Goal: Transaction & Acquisition: Purchase product/service

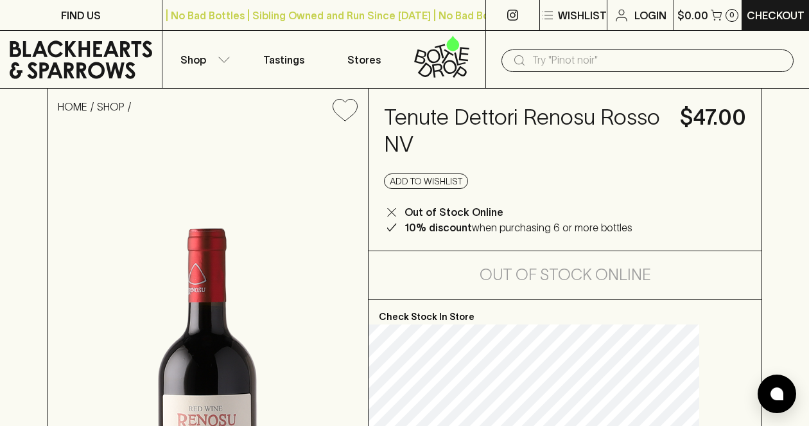
click at [604, 59] on input "text" at bounding box center [657, 60] width 251 height 21
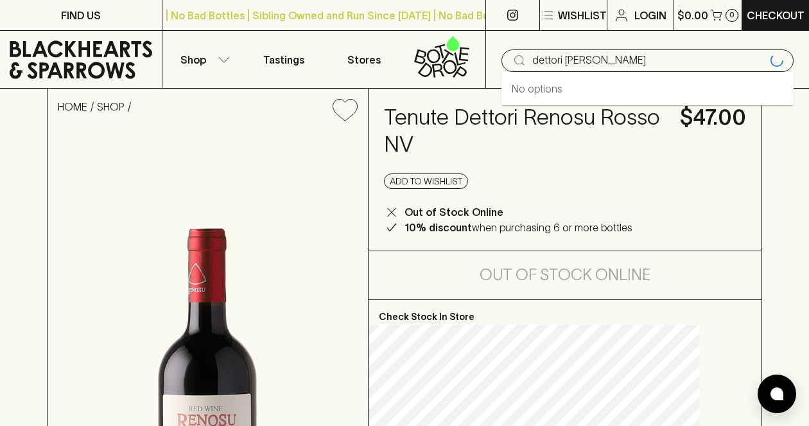
type input "dettori [PERSON_NAME]"
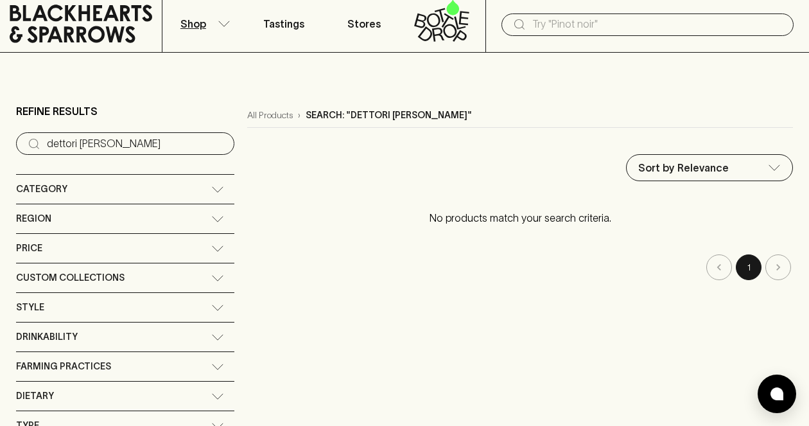
scroll to position [64, 0]
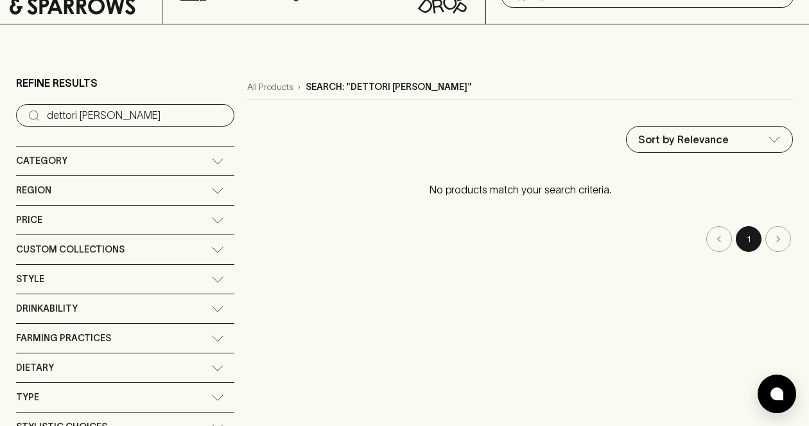
click at [159, 187] on div "Region" at bounding box center [125, 190] width 218 height 29
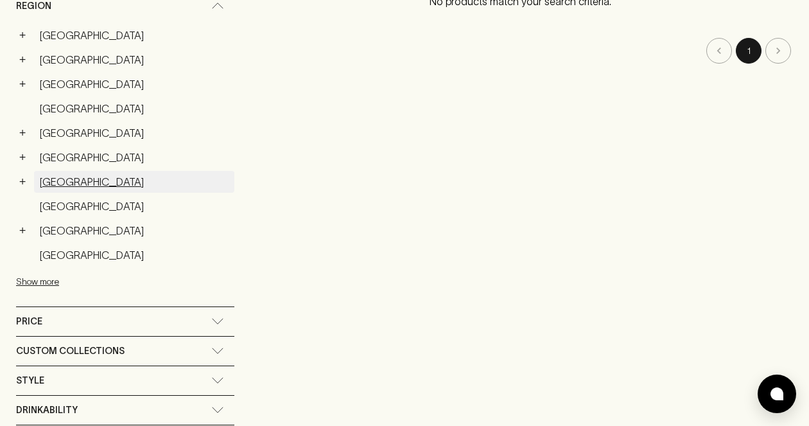
scroll to position [257, 0]
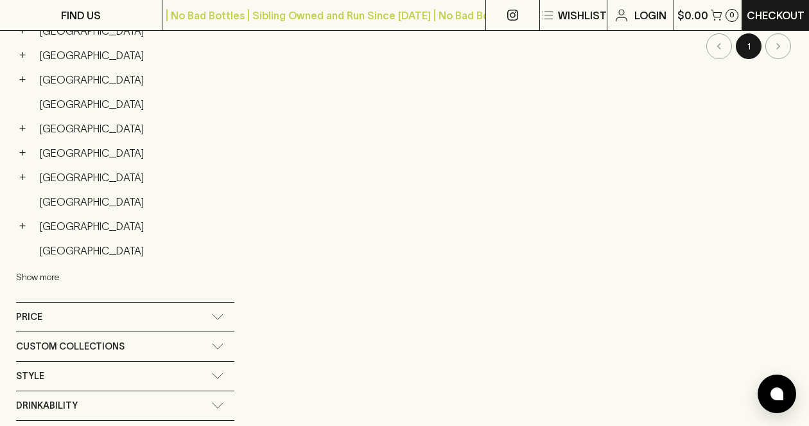
click at [50, 280] on button "Show more" at bounding box center [100, 277] width 168 height 26
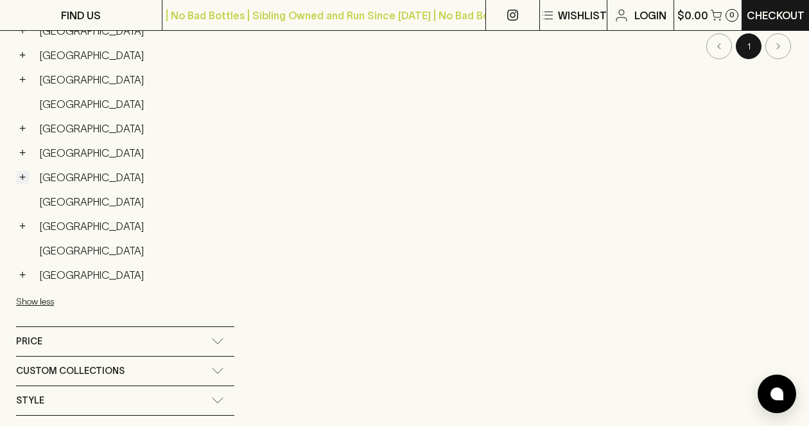
click at [21, 178] on button "+" at bounding box center [22, 177] width 13 height 13
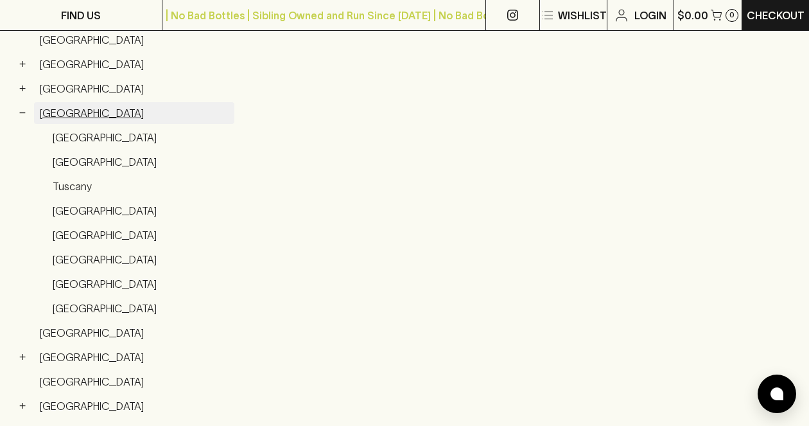
scroll to position [0, 0]
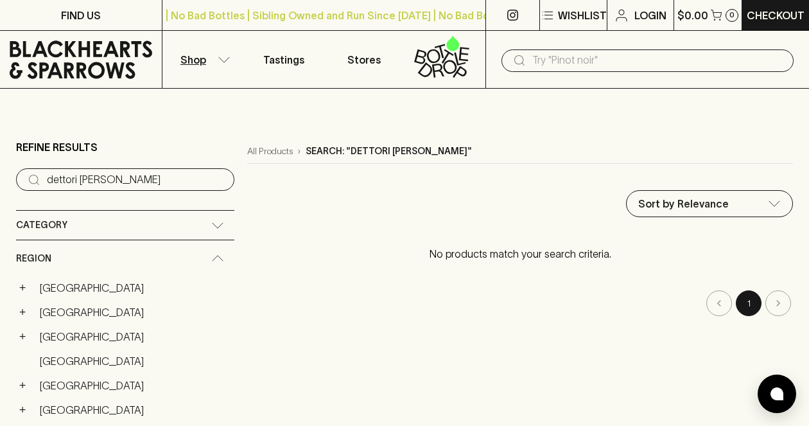
click at [116, 176] on input "dettori [PERSON_NAME]" at bounding box center [135, 179] width 177 height 21
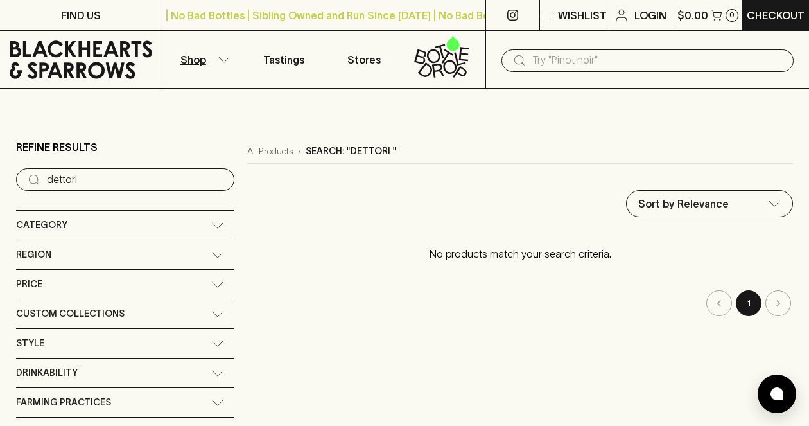
click at [93, 175] on input "dettori" at bounding box center [135, 179] width 177 height 21
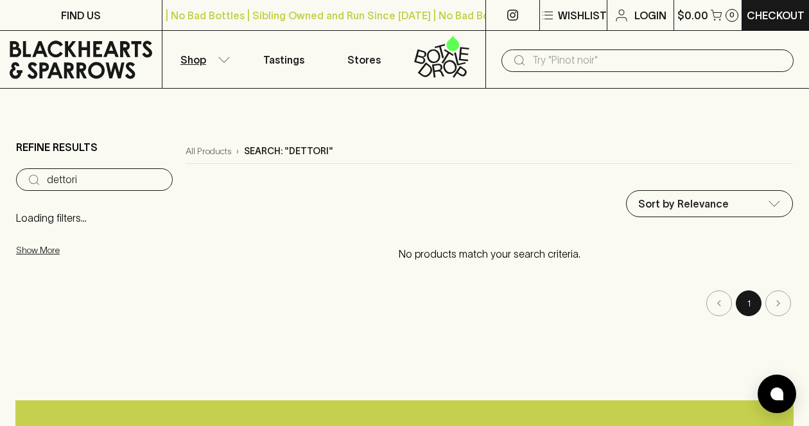
type input "dettori"
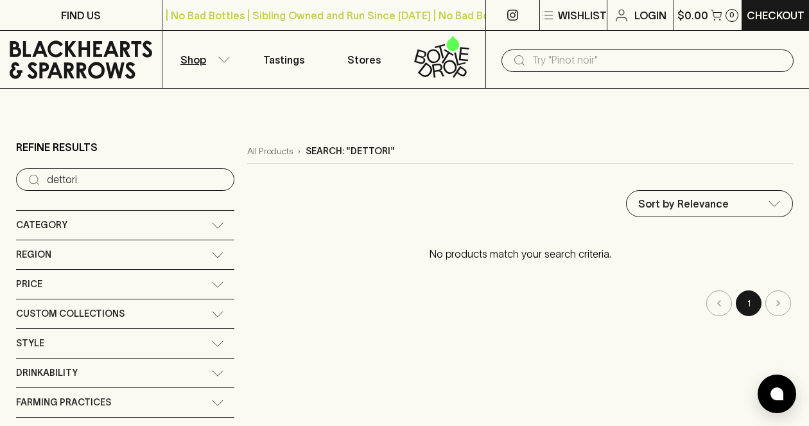
click at [639, 65] on input "text" at bounding box center [657, 60] width 251 height 21
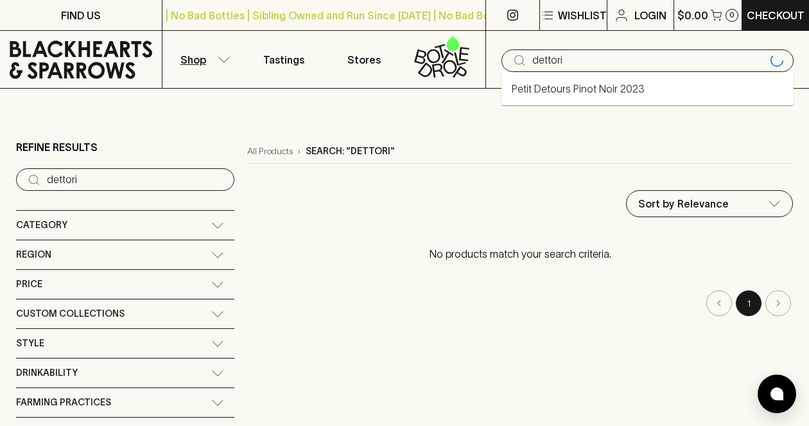
type input "dettori"
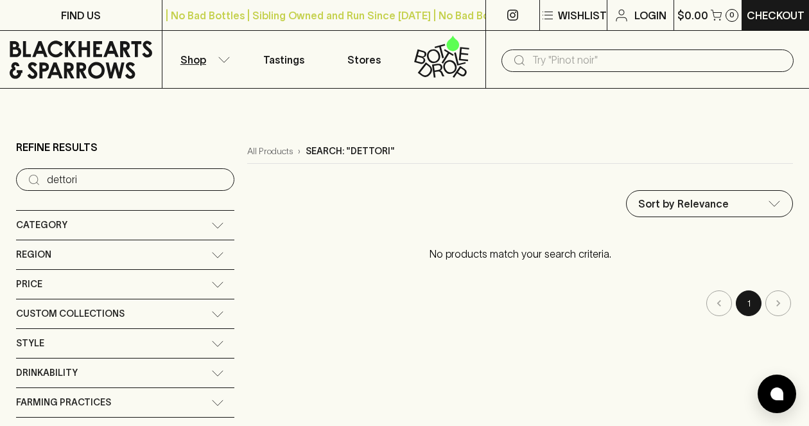
click at [220, 56] on icon "button" at bounding box center [224, 59] width 13 height 6
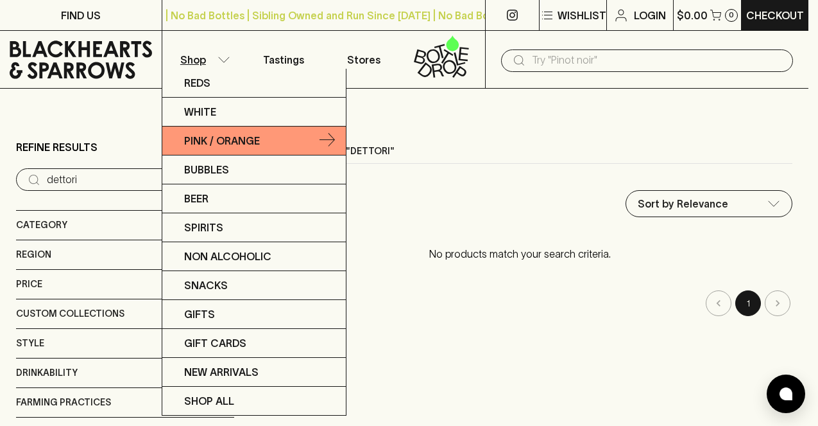
click at [242, 138] on p "Pink / Orange" at bounding box center [222, 140] width 76 height 15
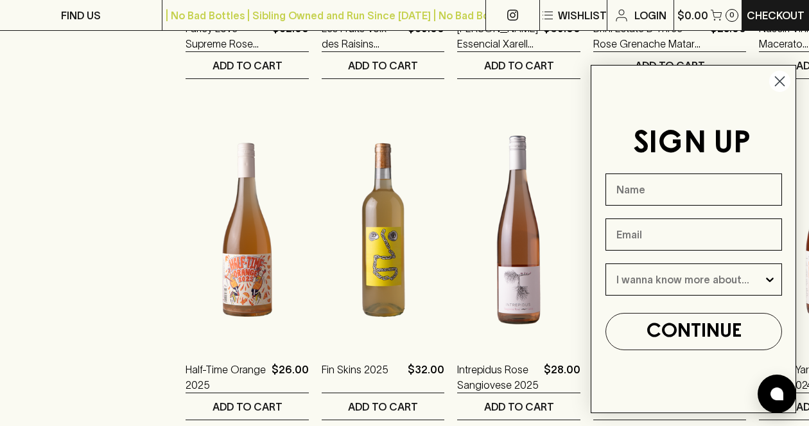
scroll to position [1156, 0]
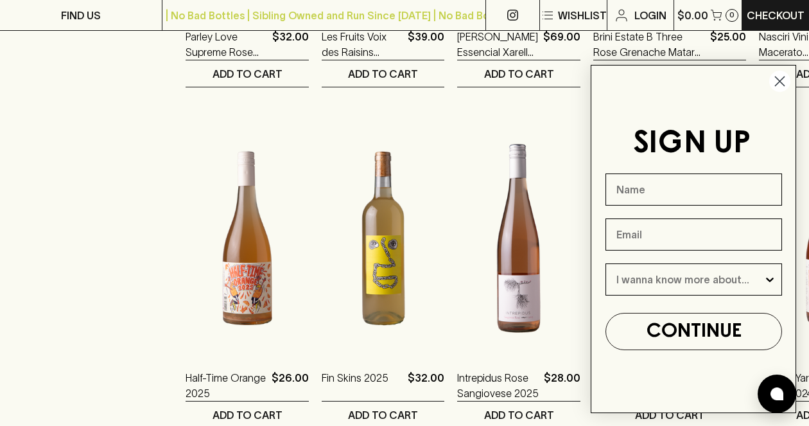
click at [784, 83] on circle "Close dialog" at bounding box center [779, 81] width 21 height 21
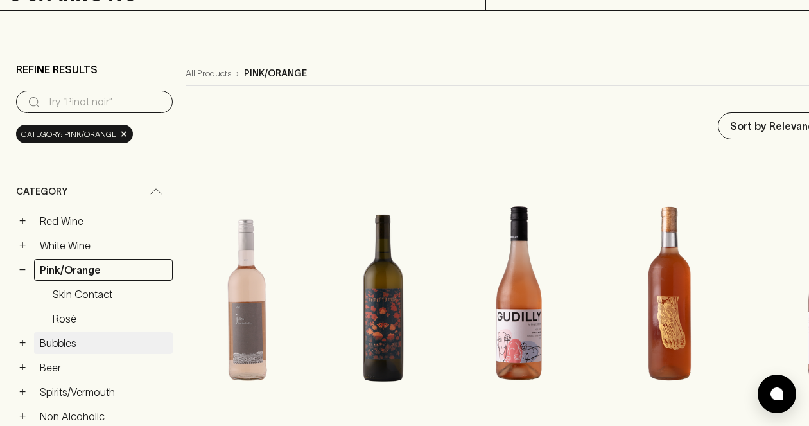
scroll to position [193, 0]
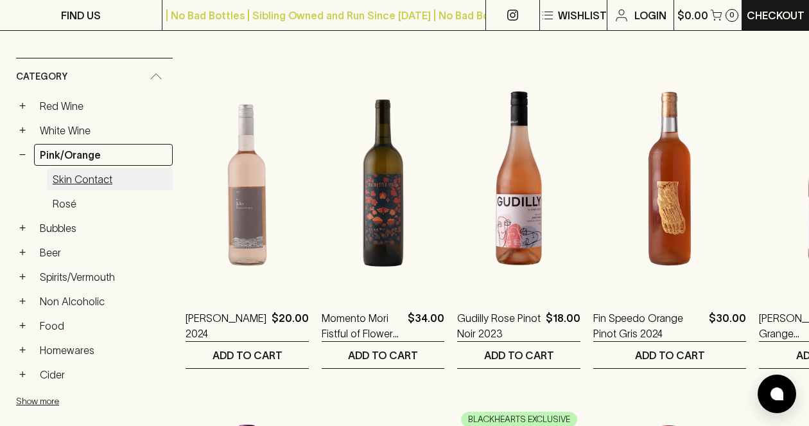
click at [84, 177] on link "Skin Contact" at bounding box center [110, 179] width 126 height 22
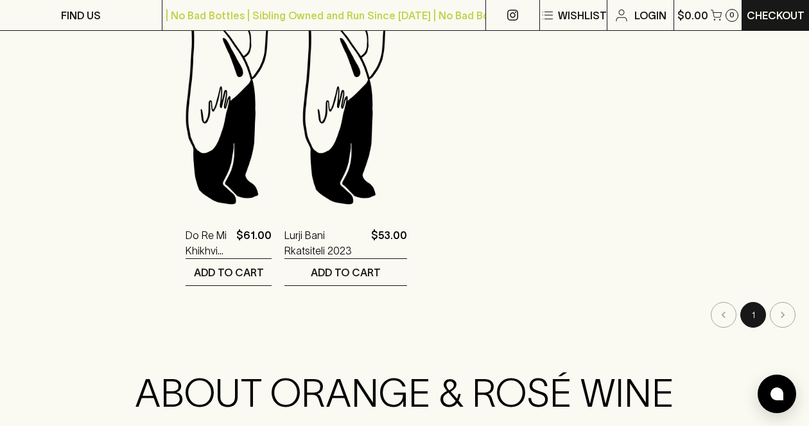
scroll to position [963, 0]
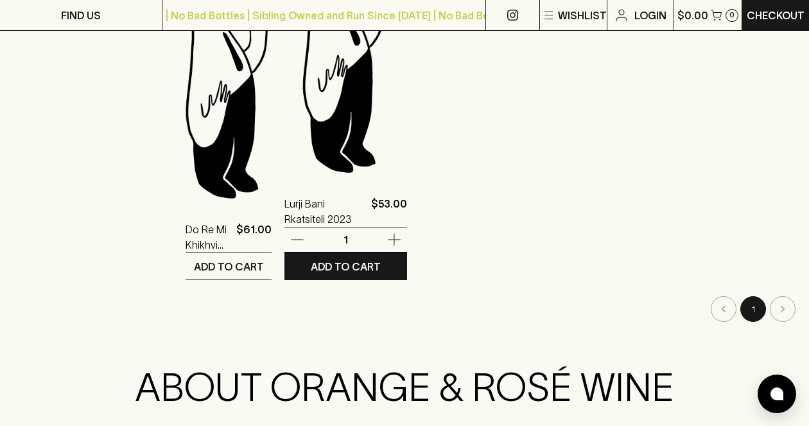
click at [355, 118] on img at bounding box center [345, 64] width 123 height 225
